Goal: Task Accomplishment & Management: Manage account settings

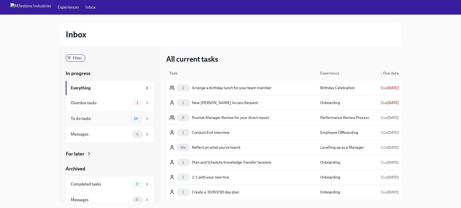
click at [115, 120] on div "To do tasks" at bounding box center [99, 119] width 57 height 6
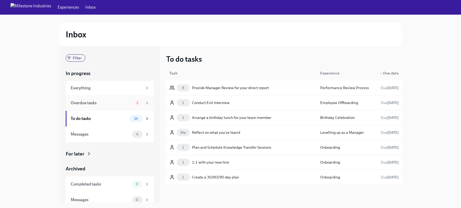
click at [108, 103] on div "Overdue tasks" at bounding box center [100, 103] width 59 height 6
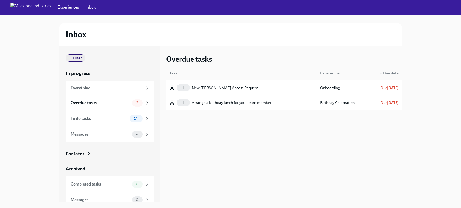
click at [79, 58] on span "Filter" at bounding box center [77, 58] width 15 height 4
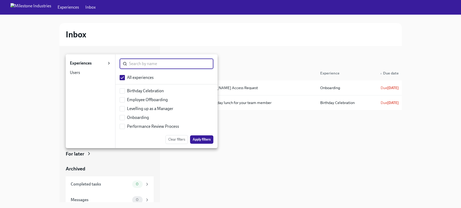
click at [85, 73] on div "Users 0" at bounding box center [81, 73] width 23 height 6
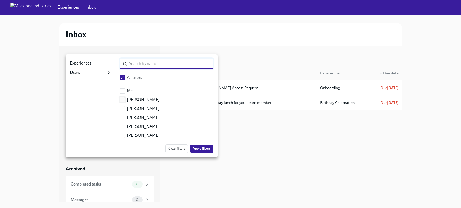
click at [123, 99] on input "checkbox" at bounding box center [122, 100] width 5 height 5
checkbox input "true"
checkbox input "false"
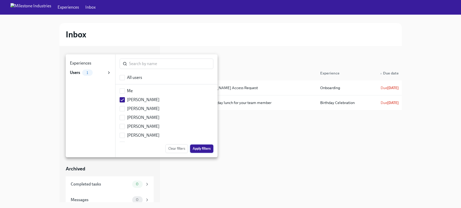
click at [208, 149] on span "Apply filters" at bounding box center [201, 148] width 18 height 5
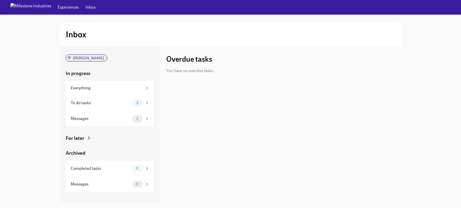
click at [87, 56] on span "[PERSON_NAME]" at bounding box center [89, 58] width 38 height 4
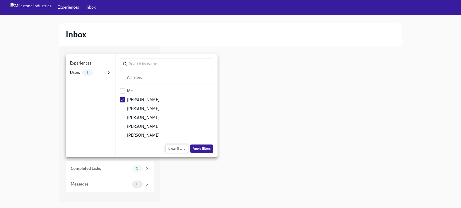
click at [180, 148] on span "Clear filters" at bounding box center [176, 148] width 17 height 5
checkbox input "true"
checkbox input "false"
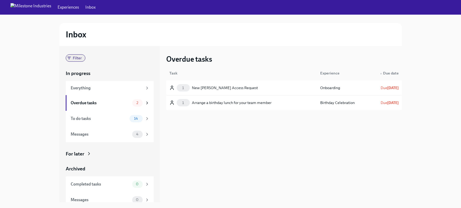
click at [72, 60] on span "Filter" at bounding box center [77, 58] width 15 height 4
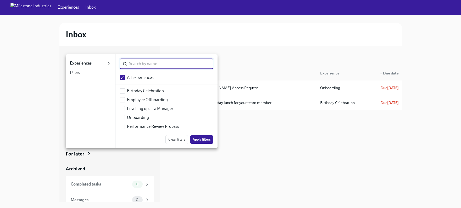
drag, startPoint x: 176, startPoint y: 142, endPoint x: 177, endPoint y: 121, distance: 21.2
click at [176, 142] on button "Clear filters" at bounding box center [176, 139] width 22 height 9
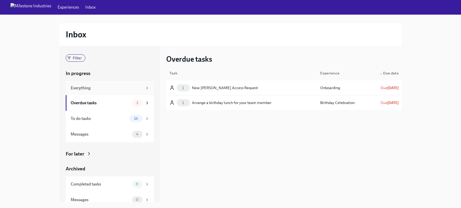
click at [92, 88] on div "Everything" at bounding box center [107, 88] width 72 height 6
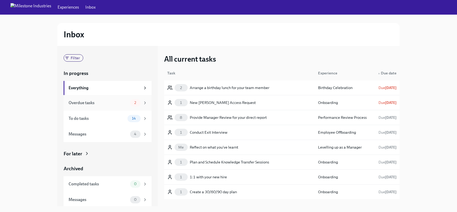
click at [118, 105] on div "Overdue tasks" at bounding box center [98, 103] width 59 height 6
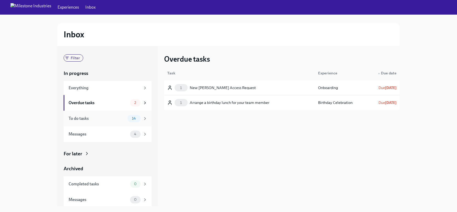
click at [120, 121] on div "To do tasks" at bounding box center [97, 119] width 57 height 6
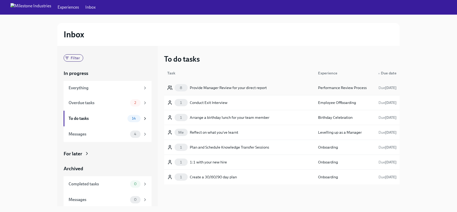
click at [250, 89] on div "Provide Manager Review for your direct report" at bounding box center [228, 88] width 77 height 6
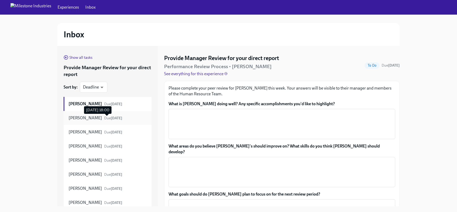
click at [111, 120] on strong "[DATE]" at bounding box center [117, 118] width 12 height 4
click at [111, 135] on strong "[DATE]" at bounding box center [117, 132] width 12 height 4
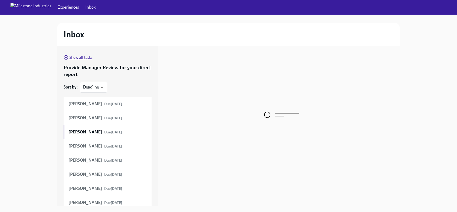
click at [66, 58] on icon "button" at bounding box center [66, 57] width 5 height 5
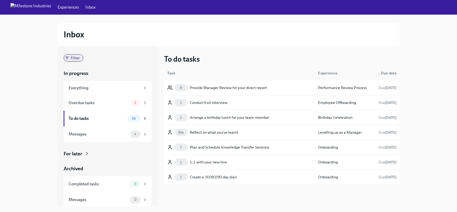
click at [80, 56] on span "Filter" at bounding box center [74, 58] width 15 height 4
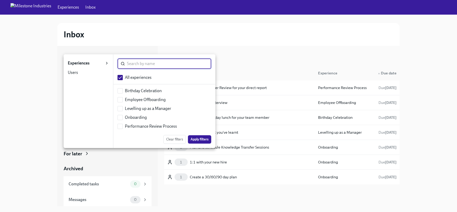
click at [76, 72] on div "Users" at bounding box center [73, 73] width 10 height 6
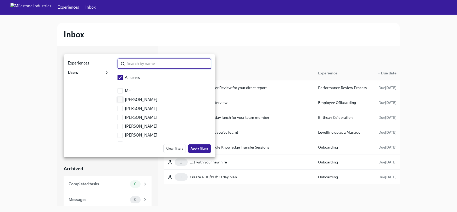
click at [120, 102] on input "checkbox" at bounding box center [120, 100] width 5 height 5
checkbox input "true"
checkbox input "false"
drag, startPoint x: 177, startPoint y: 151, endPoint x: 174, endPoint y: 146, distance: 6.3
click at [177, 151] on span "Clear filters" at bounding box center [174, 148] width 17 height 5
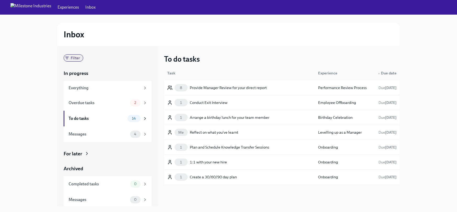
click at [71, 59] on span "Filter" at bounding box center [74, 58] width 15 height 4
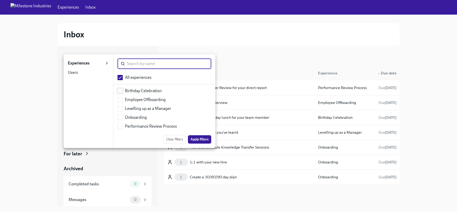
click at [118, 92] on input "checkbox" at bounding box center [120, 91] width 5 height 5
checkbox input "true"
checkbox input "false"
click at [205, 139] on span "Apply filters" at bounding box center [199, 139] width 18 height 5
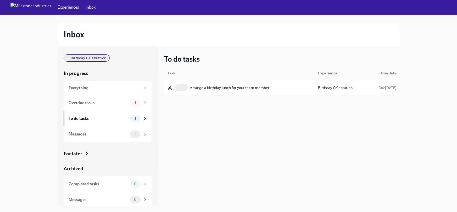
click at [80, 59] on span "Birthday Celebration" at bounding box center [88, 58] width 42 height 4
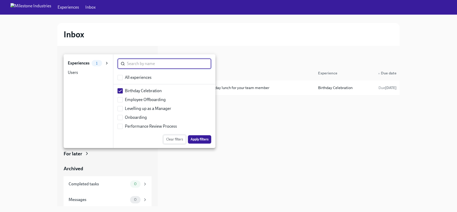
click at [178, 142] on button "Clear filters" at bounding box center [174, 139] width 22 height 9
checkbox input "true"
checkbox input "false"
